Goal: Task Accomplishment & Management: Complete application form

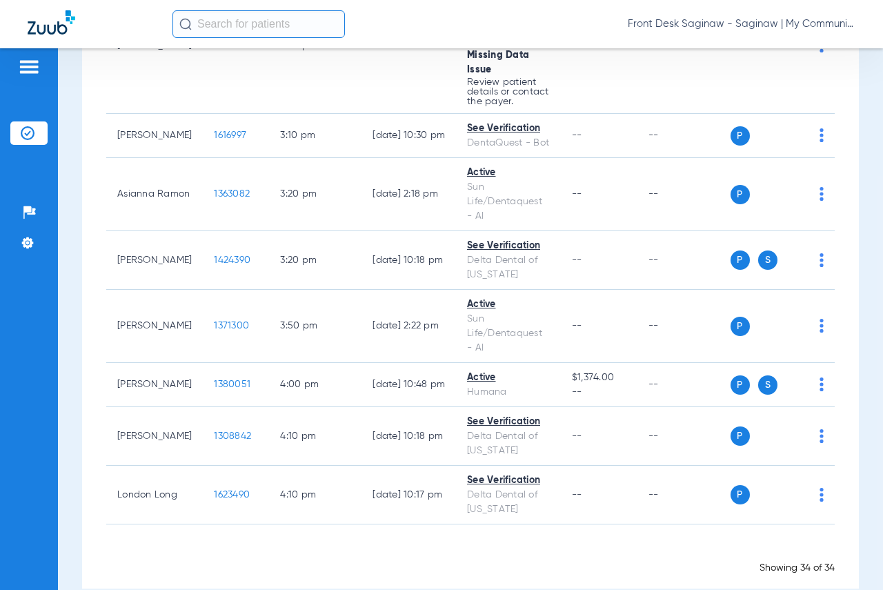
scroll to position [2066, 0]
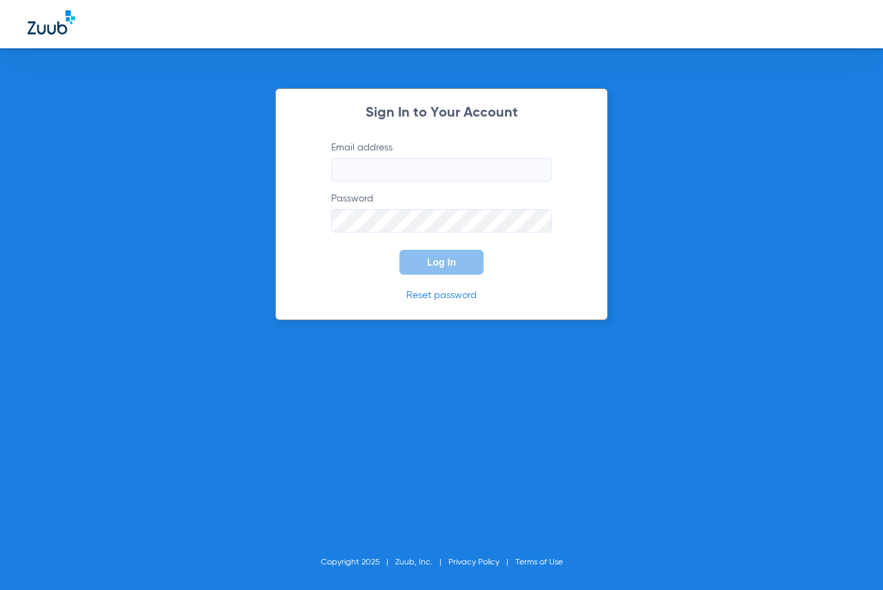
type input "[EMAIL_ADDRESS][DOMAIN_NAME]"
click at [431, 249] on form "Email address [EMAIL_ADDRESS][DOMAIN_NAME] Password Log In" at bounding box center [441, 208] width 262 height 134
click at [431, 260] on span "Log In" at bounding box center [441, 262] width 29 height 11
type input "[EMAIL_ADDRESS][DOMAIN_NAME]"
click at [432, 265] on span "Log In" at bounding box center [441, 262] width 29 height 11
